Goal: Information Seeking & Learning: Find specific fact

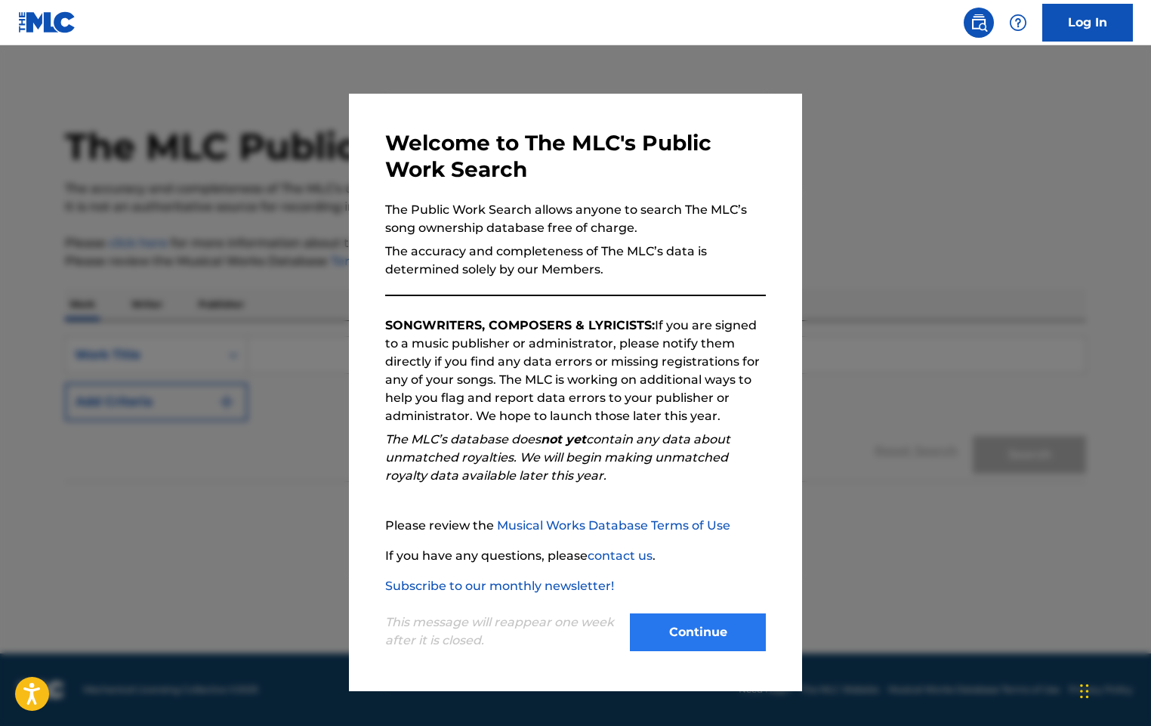
click at [677, 626] on button "Continue" at bounding box center [698, 632] width 136 height 38
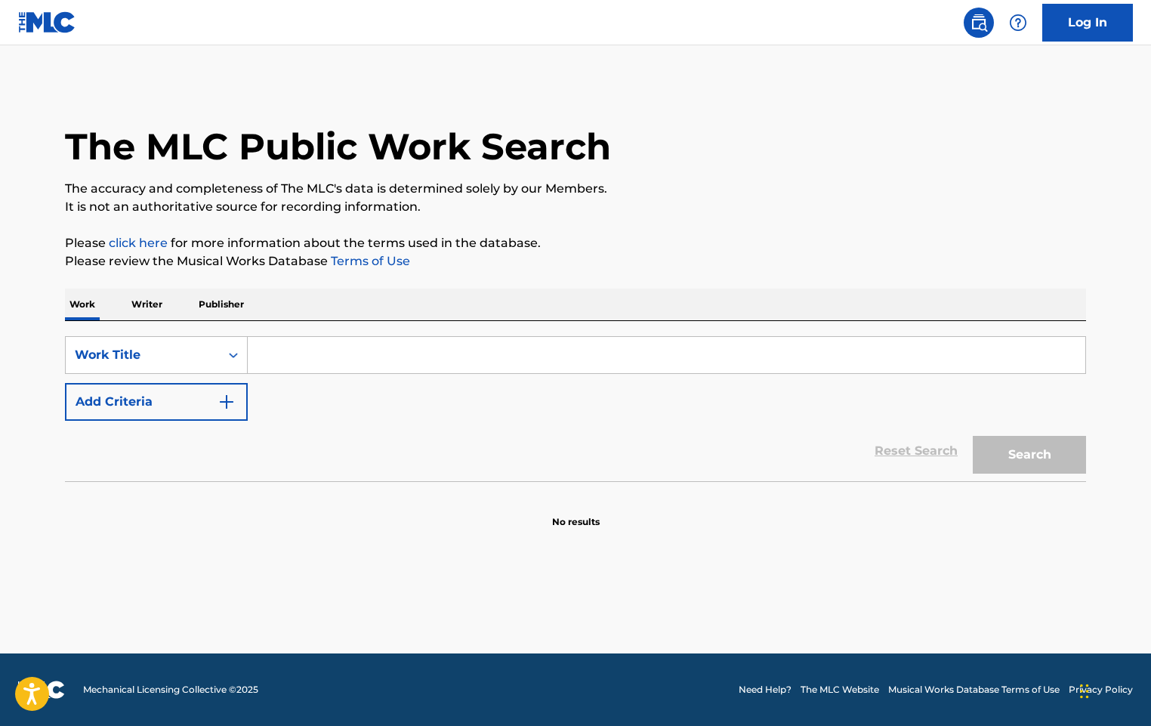
click at [417, 356] on input "Search Form" at bounding box center [667, 355] width 838 height 36
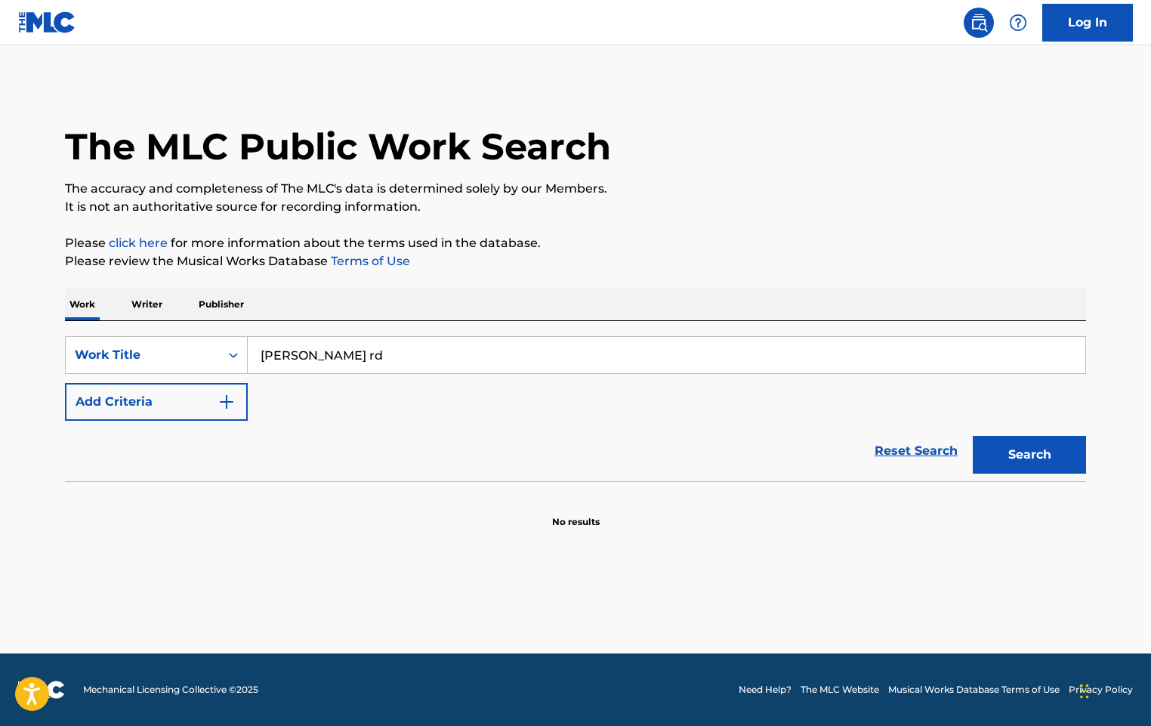
click at [1029, 455] on button "Search" at bounding box center [1029, 455] width 113 height 38
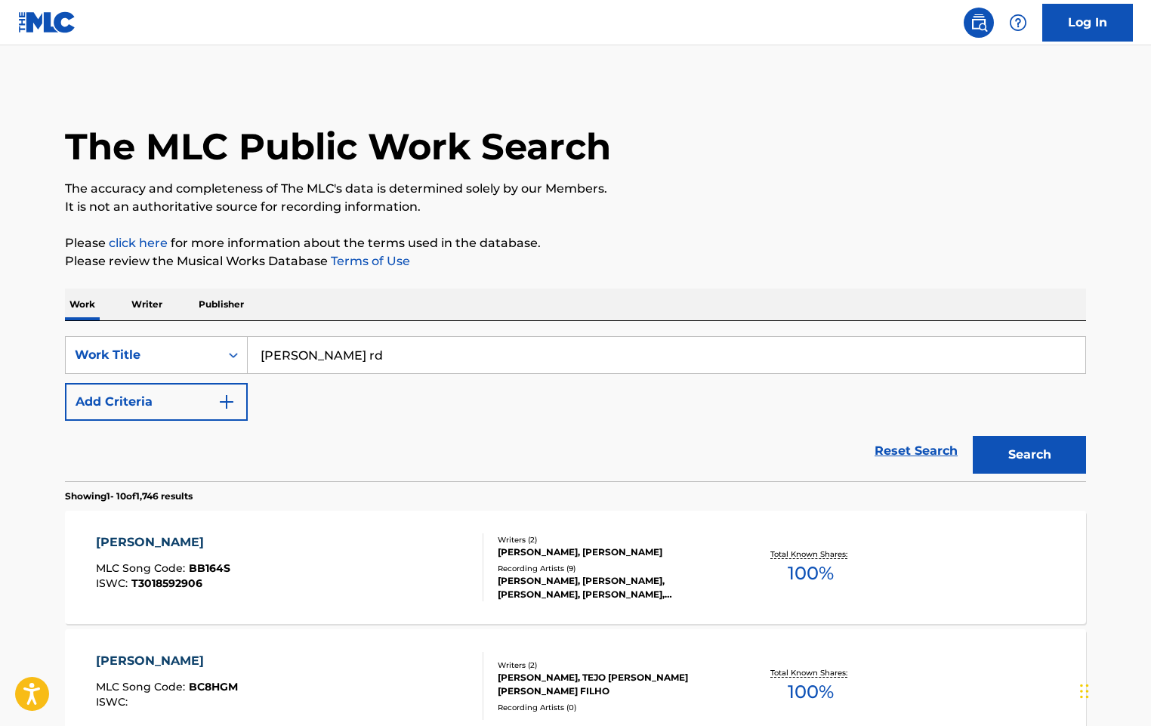
click at [491, 332] on div "SearchWithCriteria05acdfe0-6a54-4e6e-92b9-b6279c2f871f Work Title [PERSON_NAME]…" at bounding box center [575, 401] width 1021 height 160
click at [477, 350] on input "[PERSON_NAME] rd" at bounding box center [667, 355] width 838 height 36
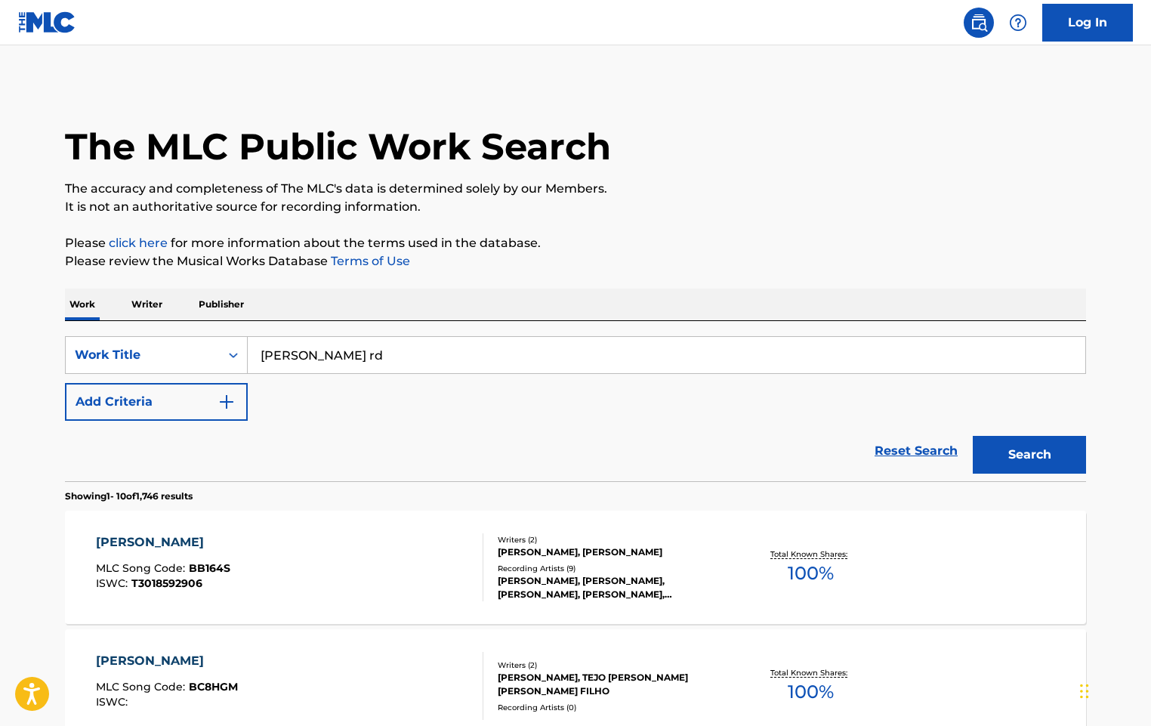
click at [477, 350] on input "[PERSON_NAME] rd" at bounding box center [667, 355] width 838 height 36
click at [1029, 455] on button "Search" at bounding box center [1029, 455] width 113 height 38
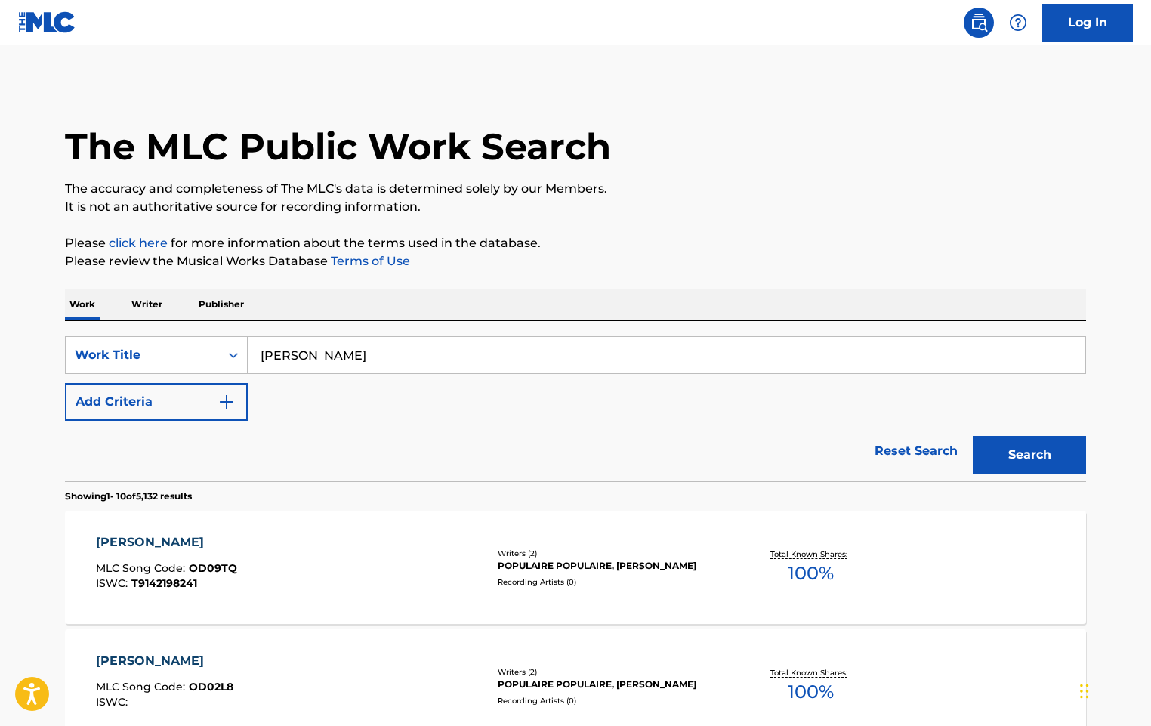
click at [526, 349] on input "[PERSON_NAME]" at bounding box center [667, 355] width 838 height 36
type input "tu novio si [PERSON_NAME]"
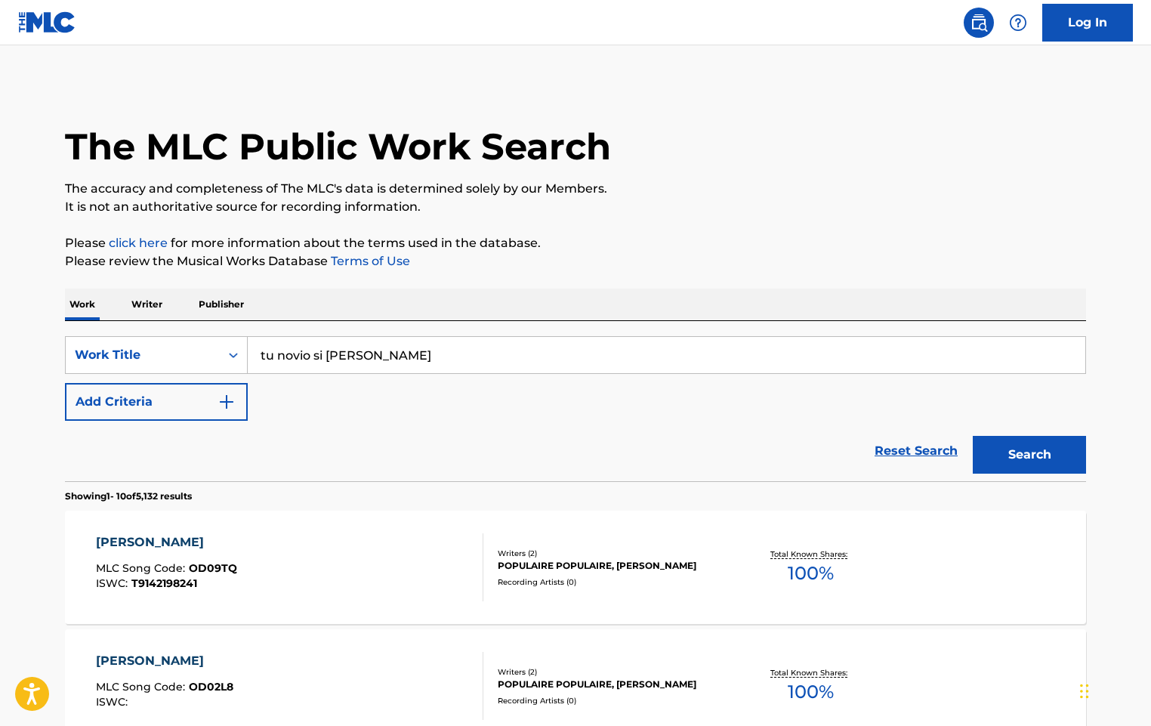
click at [1029, 455] on button "Search" at bounding box center [1029, 455] width 113 height 38
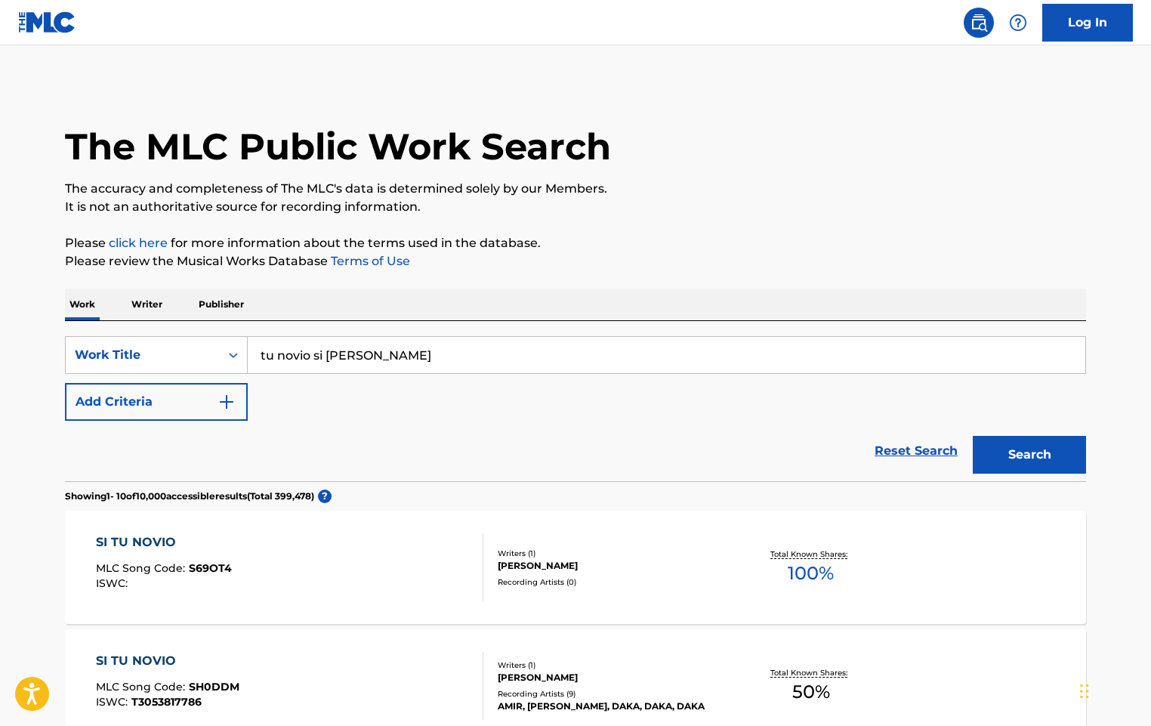
click at [154, 241] on link "click here" at bounding box center [138, 243] width 59 height 14
